Goal: Task Accomplishment & Management: Manage account settings

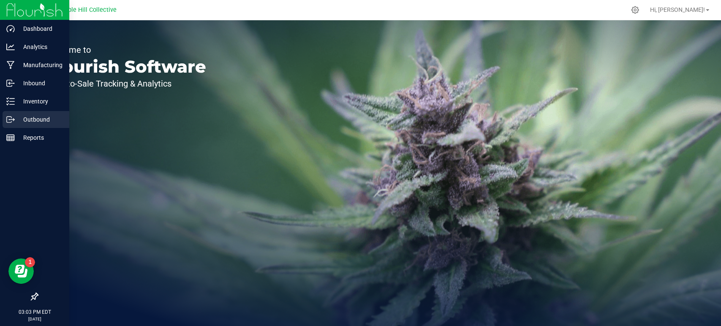
click at [13, 114] on div "Outbound" at bounding box center [36, 119] width 67 height 17
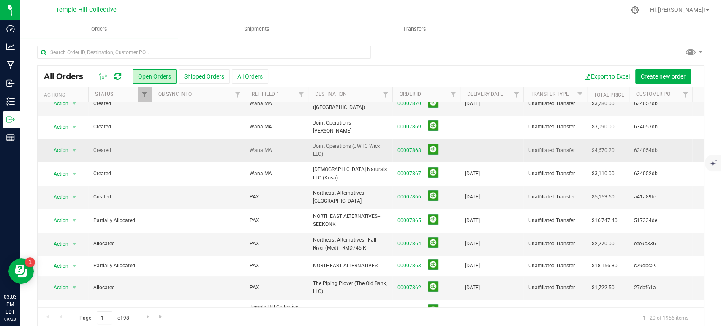
scroll to position [47, 0]
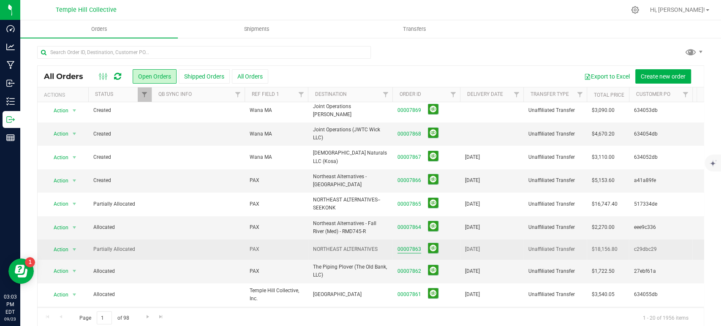
click at [406, 245] on link "00007863" at bounding box center [409, 249] width 24 height 8
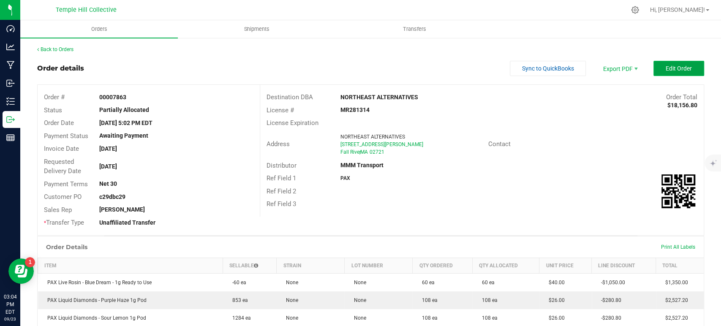
click at [683, 73] on button "Edit Order" at bounding box center [678, 68] width 51 height 15
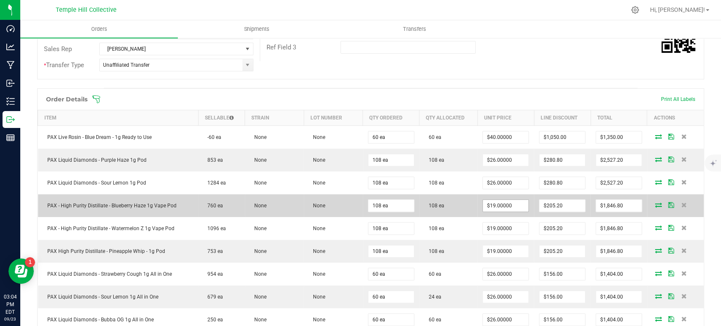
scroll to position [187, 0]
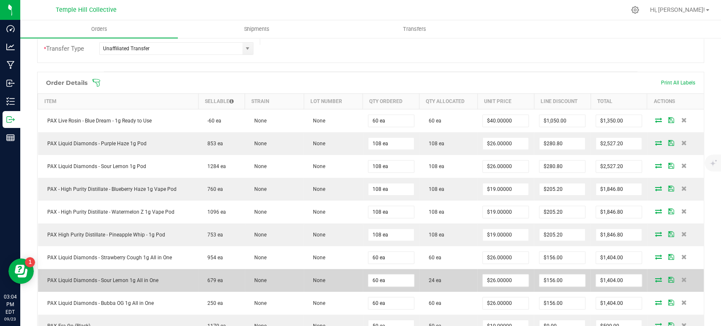
click at [655, 277] on icon at bounding box center [658, 279] width 7 height 5
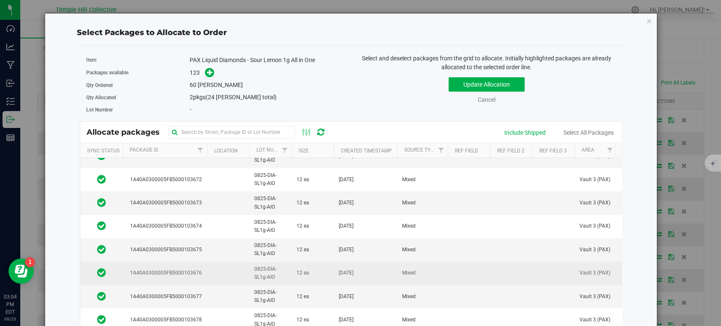
scroll to position [2533, 0]
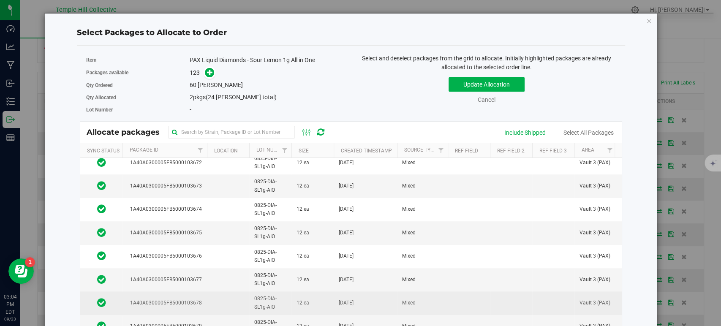
click at [207, 300] on td at bounding box center [228, 302] width 42 height 23
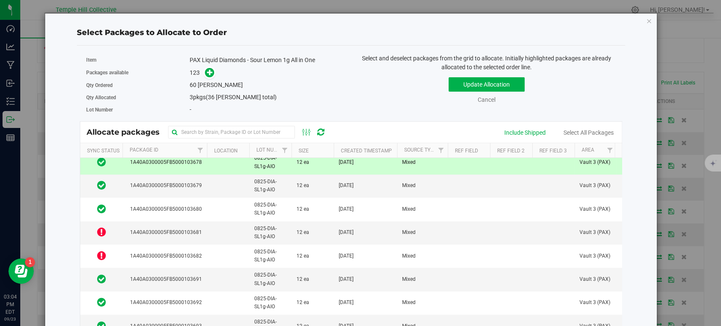
scroll to position [2674, 0]
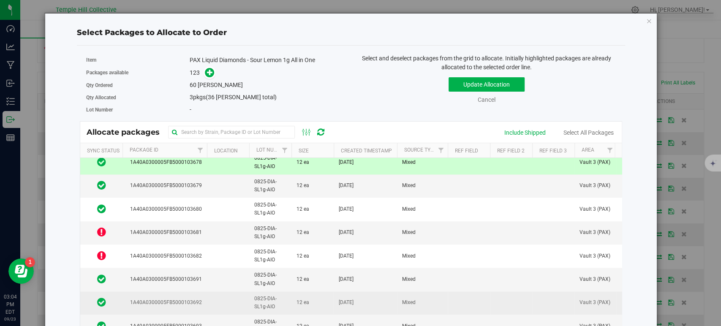
click at [233, 296] on td at bounding box center [228, 302] width 42 height 23
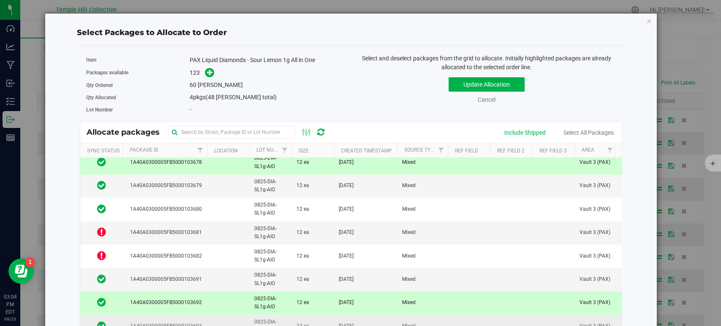
click at [228, 317] on td at bounding box center [228, 325] width 42 height 23
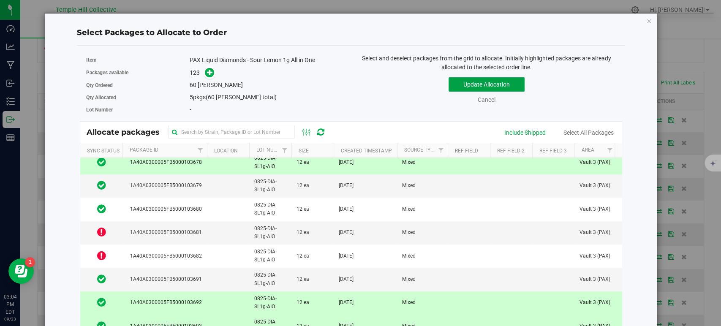
click at [462, 87] on button "Update Allocation" at bounding box center [486, 84] width 76 height 14
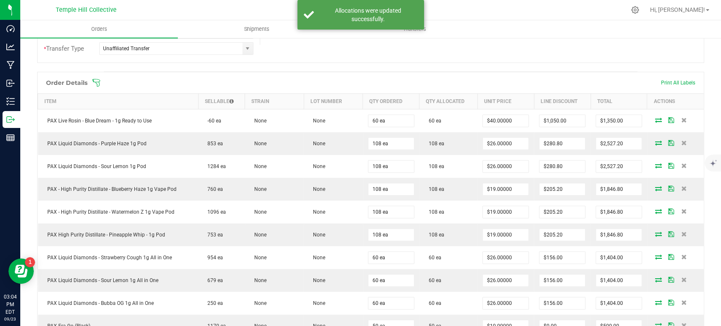
scroll to position [0, 0]
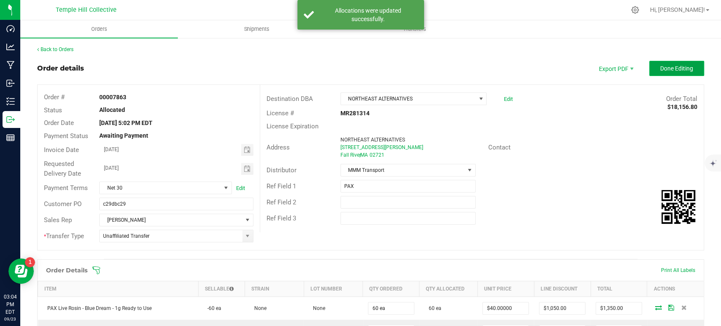
click at [667, 70] on span "Done Editing" at bounding box center [676, 68] width 33 height 7
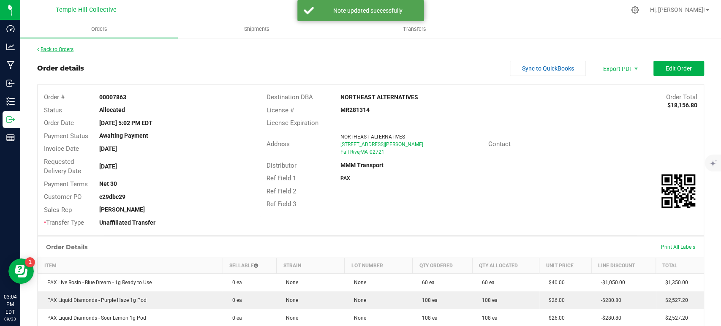
click at [54, 50] on link "Back to Orders" at bounding box center [55, 49] width 36 height 6
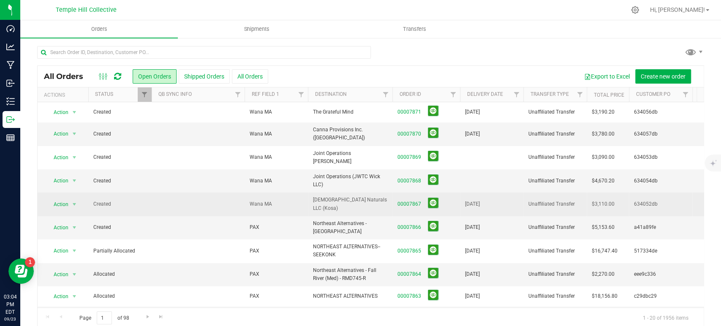
scroll to position [47, 0]
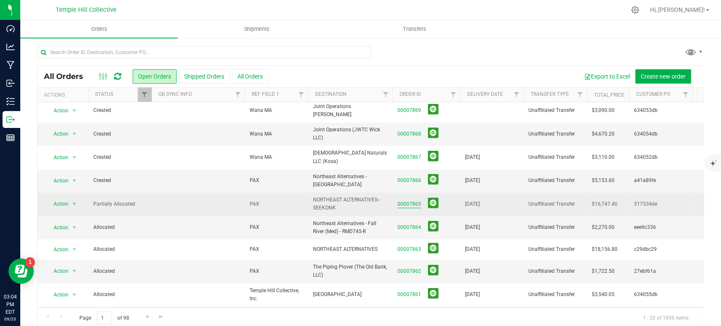
click at [416, 200] on link "00007865" at bounding box center [409, 204] width 24 height 8
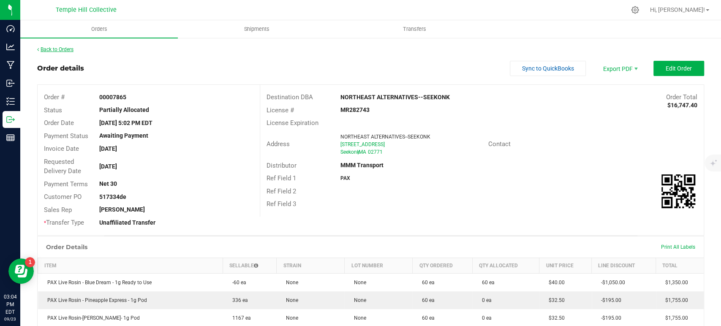
click at [62, 51] on link "Back to Orders" at bounding box center [55, 49] width 36 height 6
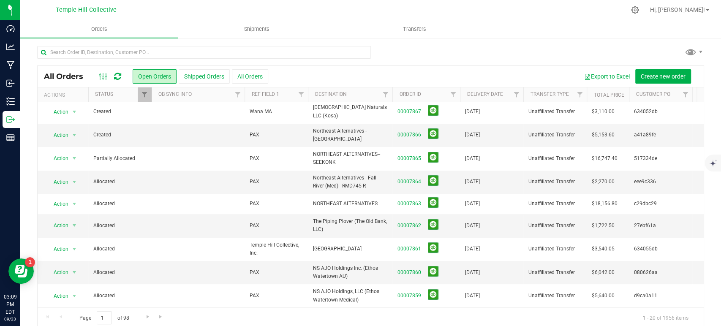
scroll to position [94, 0]
